Goal: Navigation & Orientation: Find specific page/section

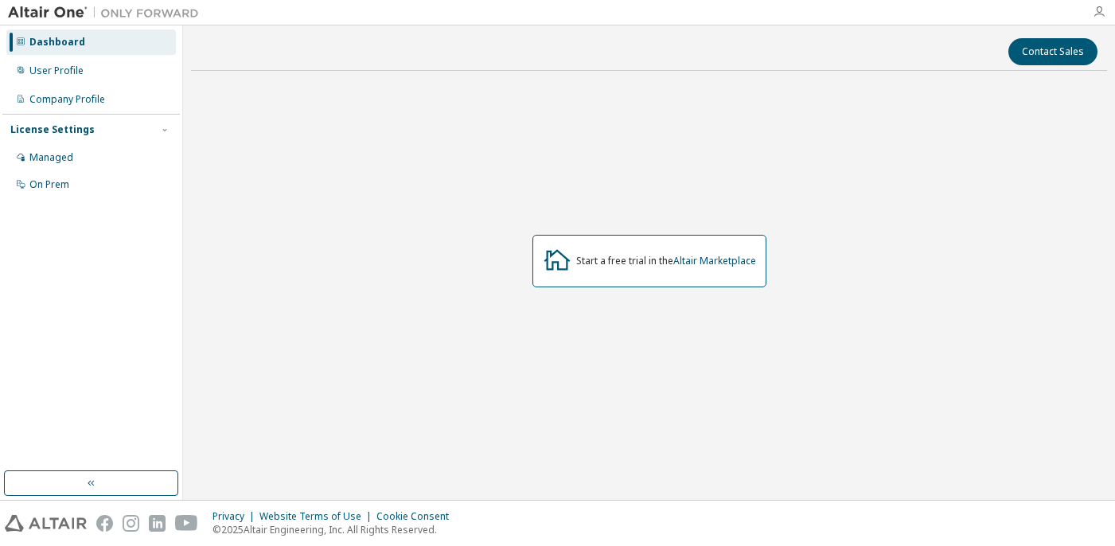
click at [1099, 14] on icon "button" at bounding box center [1099, 12] width 13 height 13
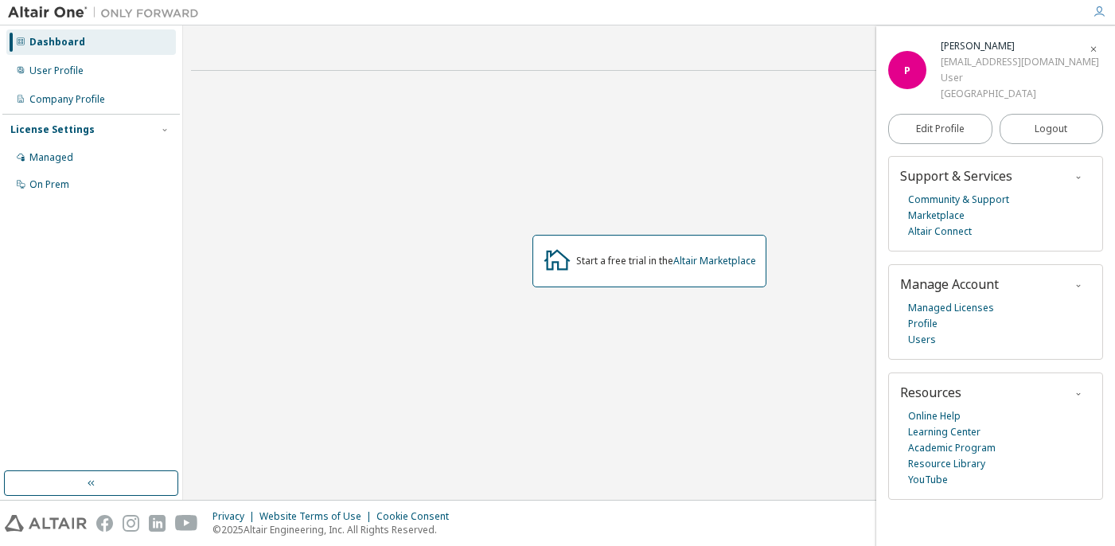
click at [1099, 14] on icon "button" at bounding box center [1099, 12] width 13 height 13
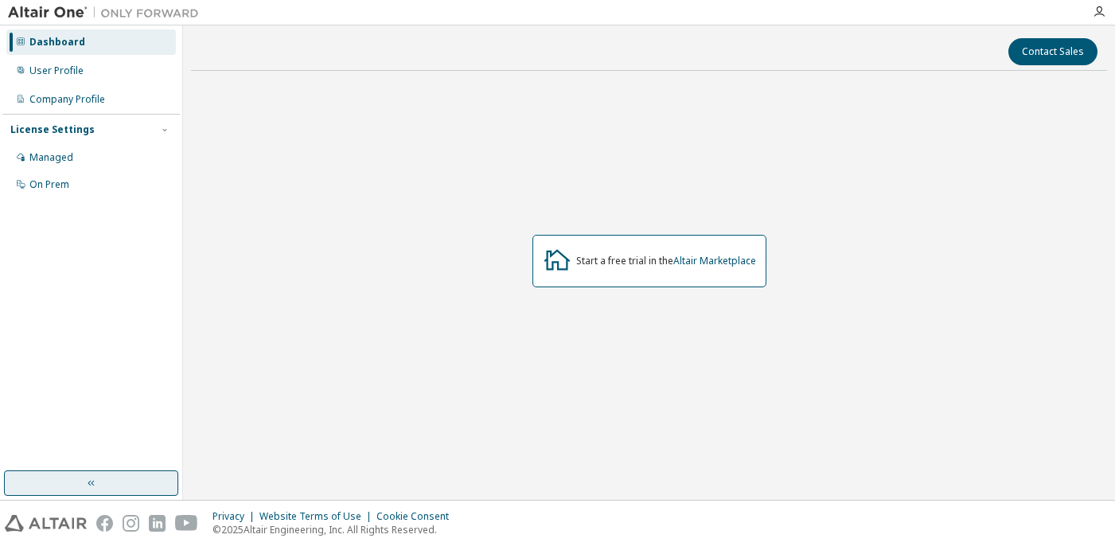
click at [92, 483] on icon "button" at bounding box center [91, 484] width 6 height 6
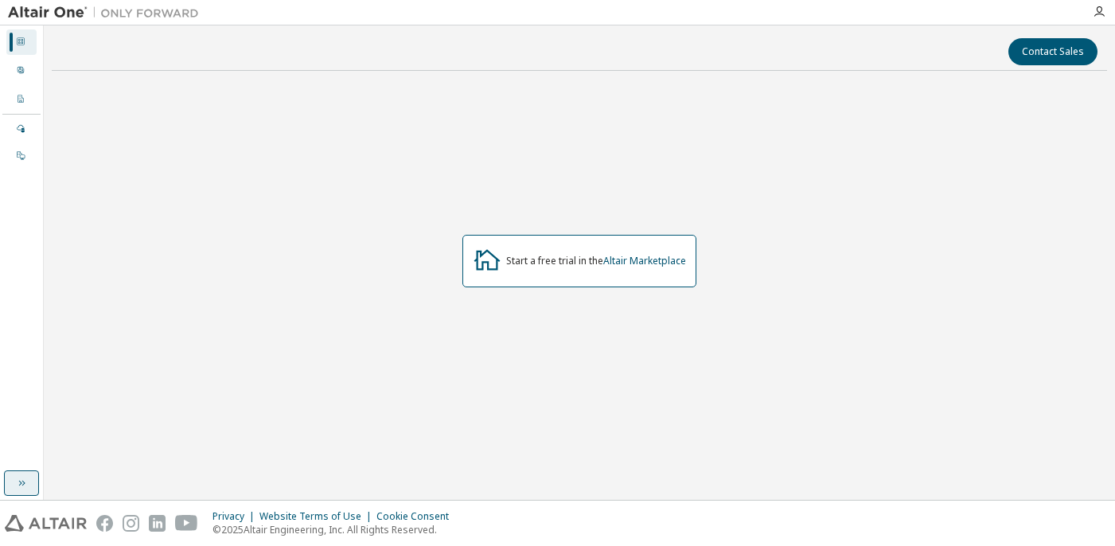
click at [23, 481] on icon "button" at bounding box center [21, 483] width 13 height 13
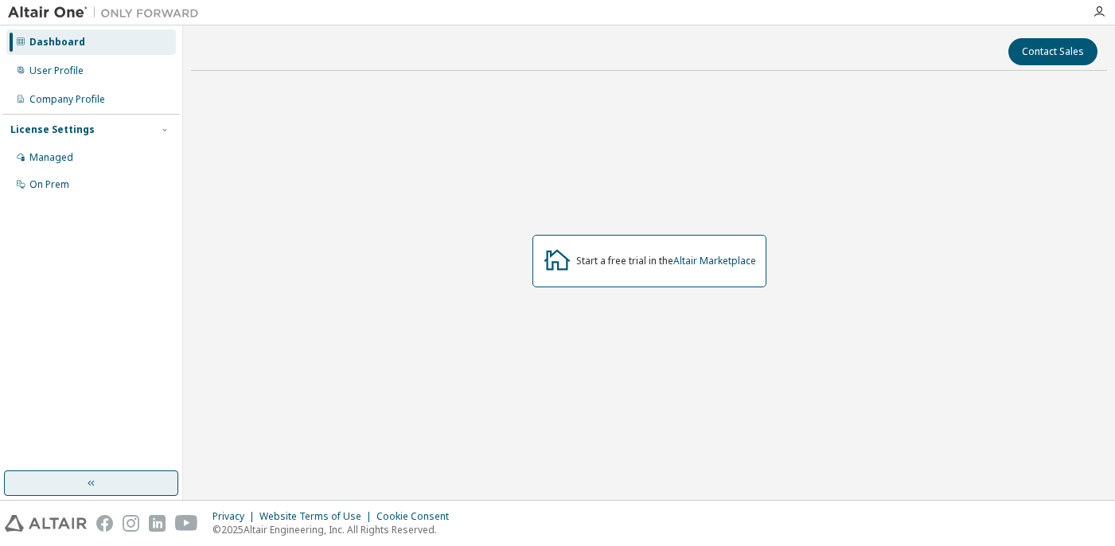
click at [506, 513] on div "Privacy Website Terms of Use Cookie Consent © 2025 Altair Engineering, Inc. All…" at bounding box center [557, 523] width 1115 height 45
click at [22, 45] on icon at bounding box center [21, 42] width 10 height 10
click at [60, 44] on div "Dashboard" at bounding box center [57, 42] width 56 height 13
click at [55, 162] on div "Managed" at bounding box center [51, 157] width 44 height 13
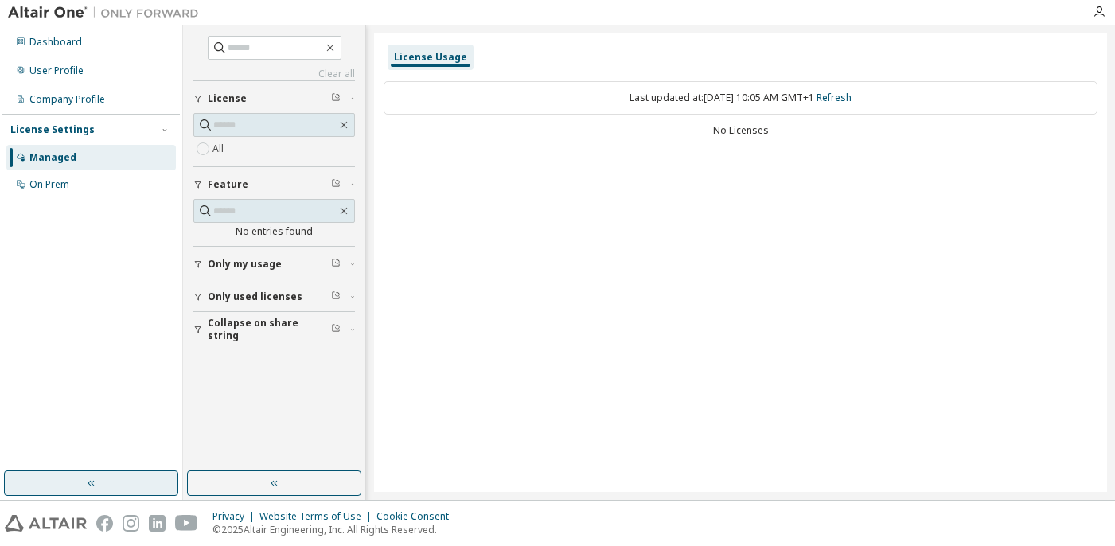
click at [245, 264] on span "Only my usage" at bounding box center [245, 264] width 74 height 13
click at [355, 264] on icon "button" at bounding box center [353, 264] width 10 height 5
click at [53, 73] on div "User Profile" at bounding box center [56, 70] width 54 height 13
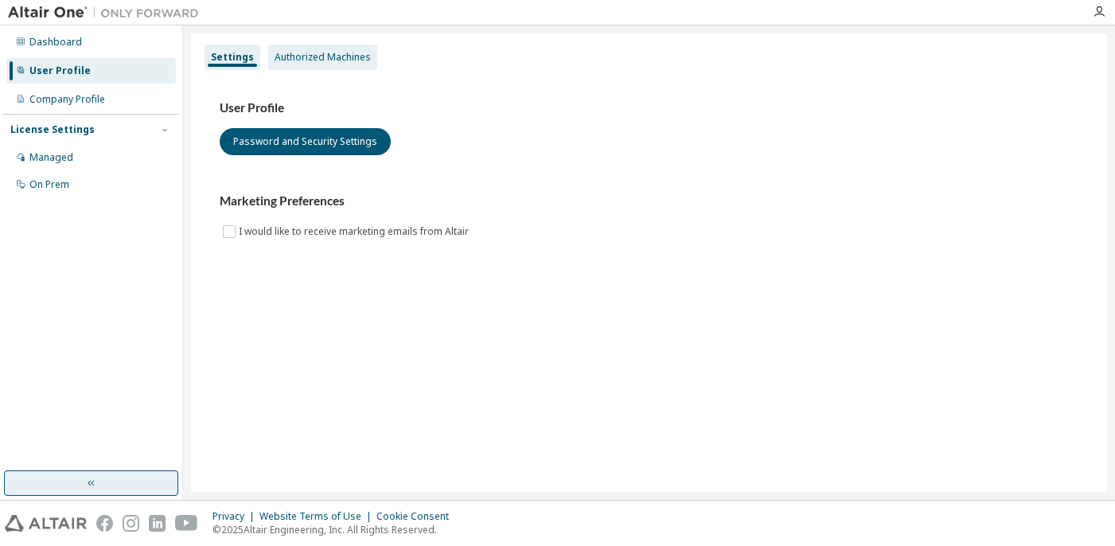
click at [337, 49] on div "Authorized Machines" at bounding box center [322, 57] width 109 height 25
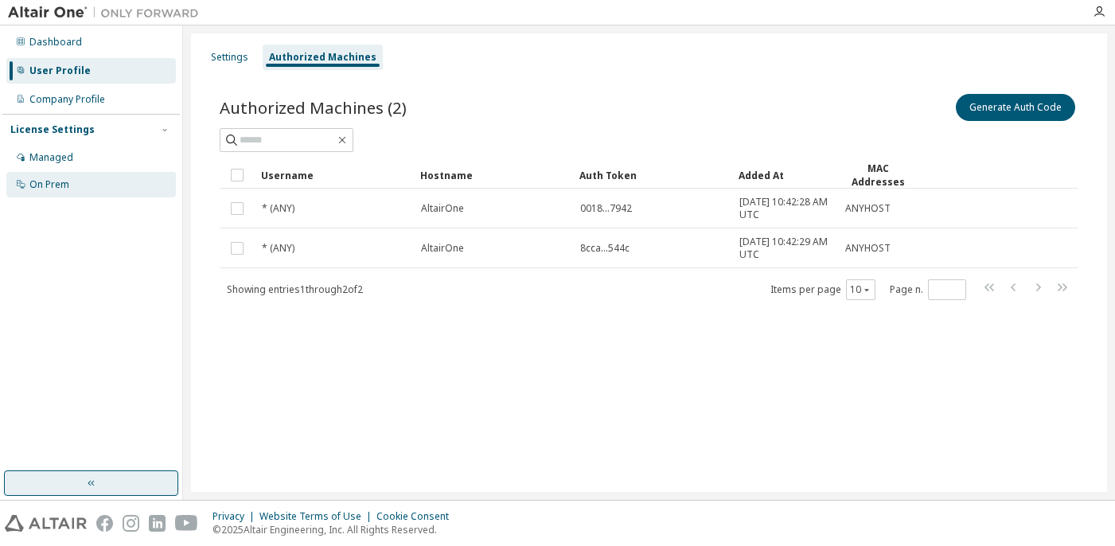
click at [46, 187] on div "On Prem" at bounding box center [49, 184] width 40 height 13
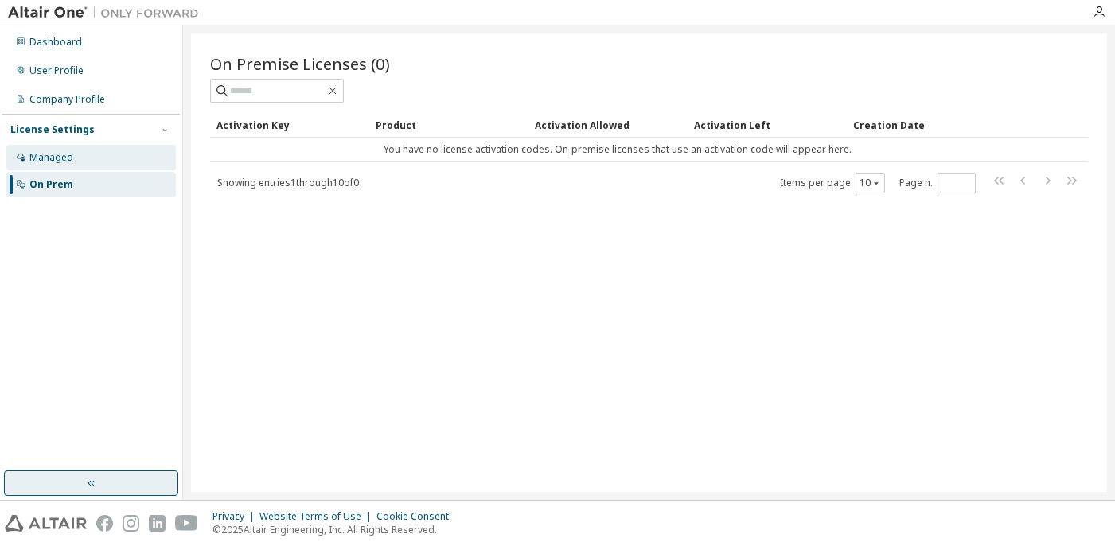
click at [57, 160] on div "Managed" at bounding box center [51, 157] width 44 height 13
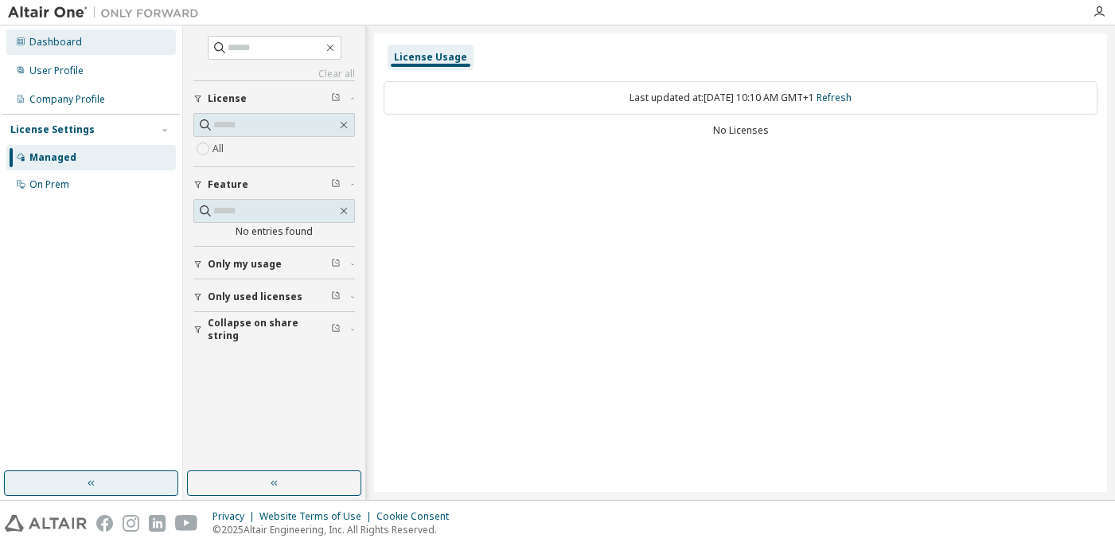
click at [53, 48] on div "Dashboard" at bounding box center [55, 42] width 53 height 13
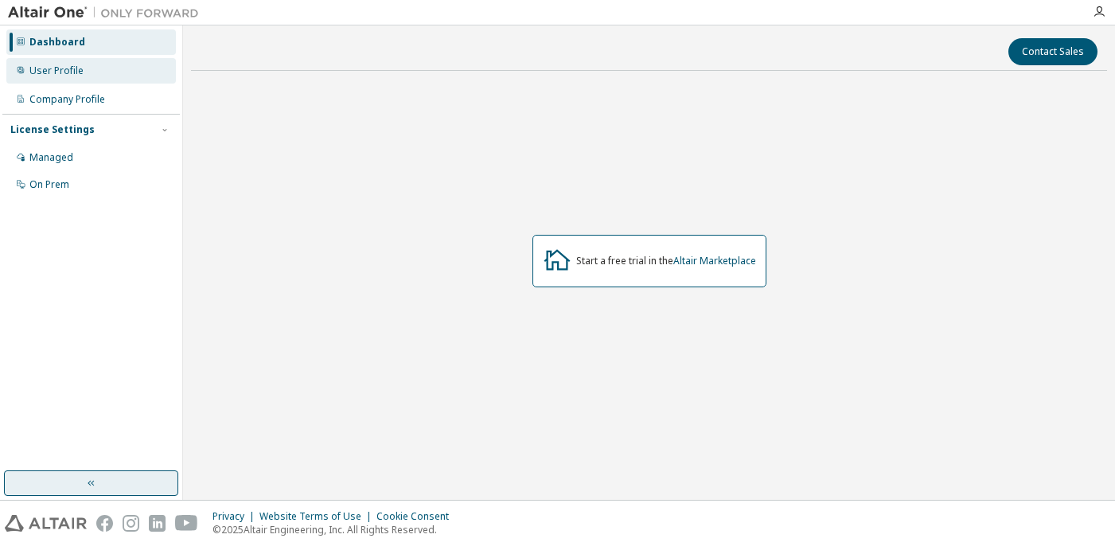
click at [45, 75] on div "User Profile" at bounding box center [56, 70] width 54 height 13
